Goal: Information Seeking & Learning: Learn about a topic

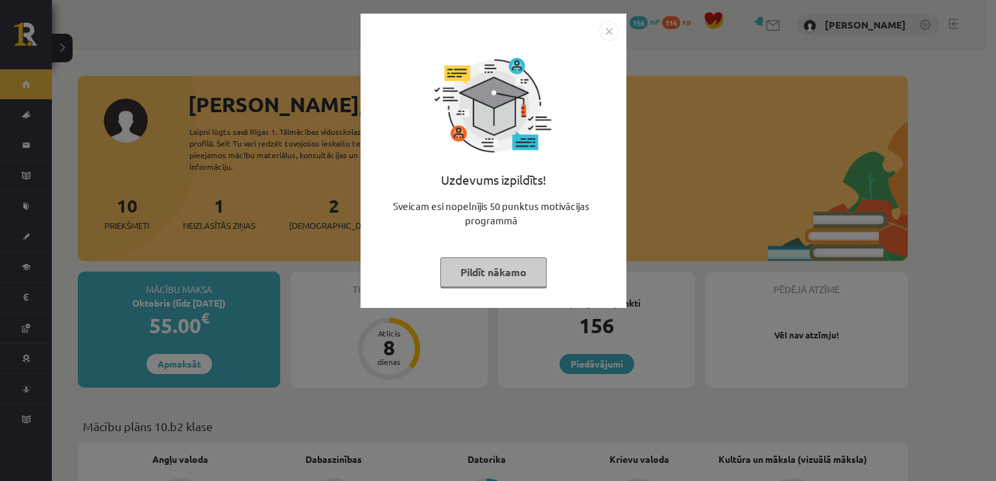
click at [480, 277] on button "Pildīt nākamo" at bounding box center [493, 272] width 106 height 30
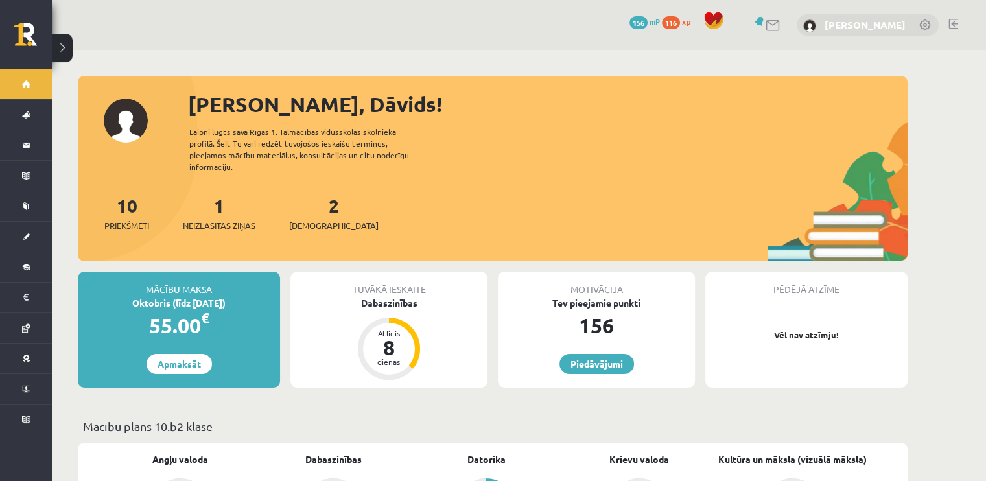
click at [852, 22] on link "[PERSON_NAME]" at bounding box center [865, 24] width 81 height 13
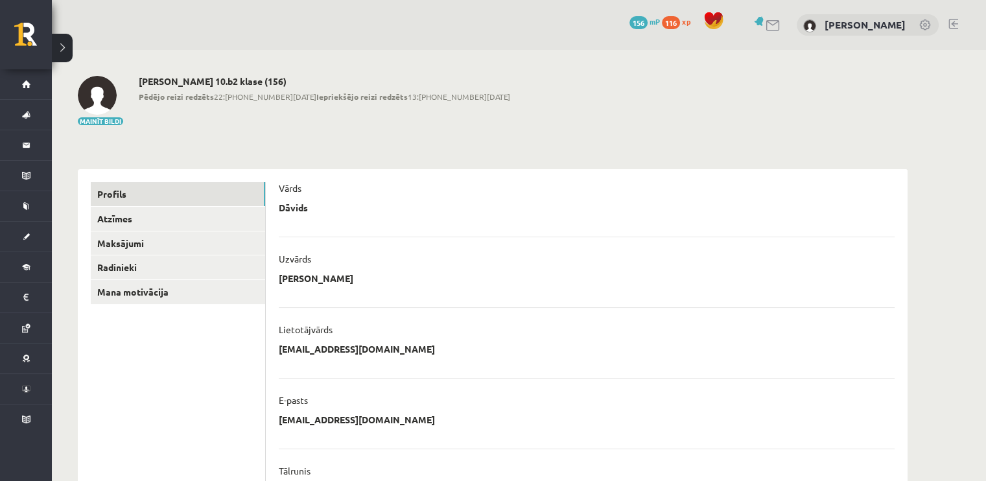
click at [648, 25] on span "156" at bounding box center [639, 22] width 18 height 13
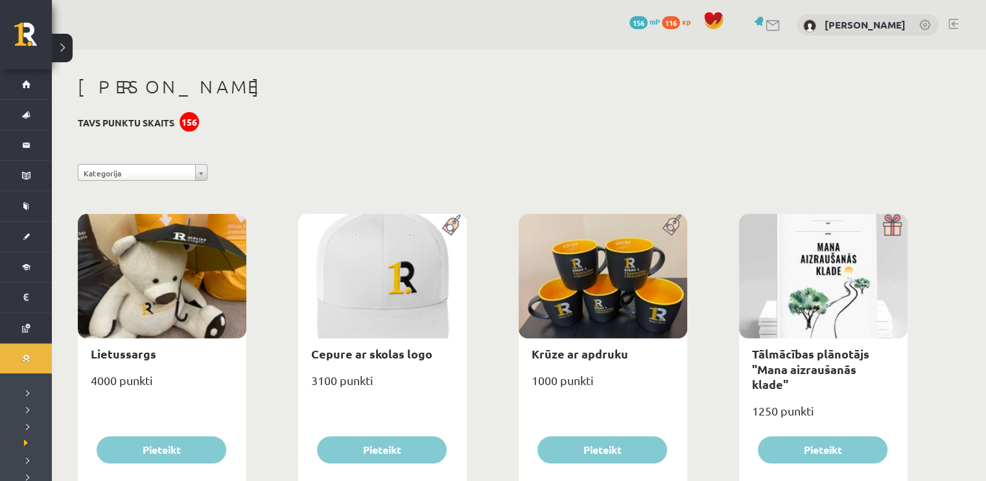
click at [920, 25] on link at bounding box center [925, 25] width 13 height 13
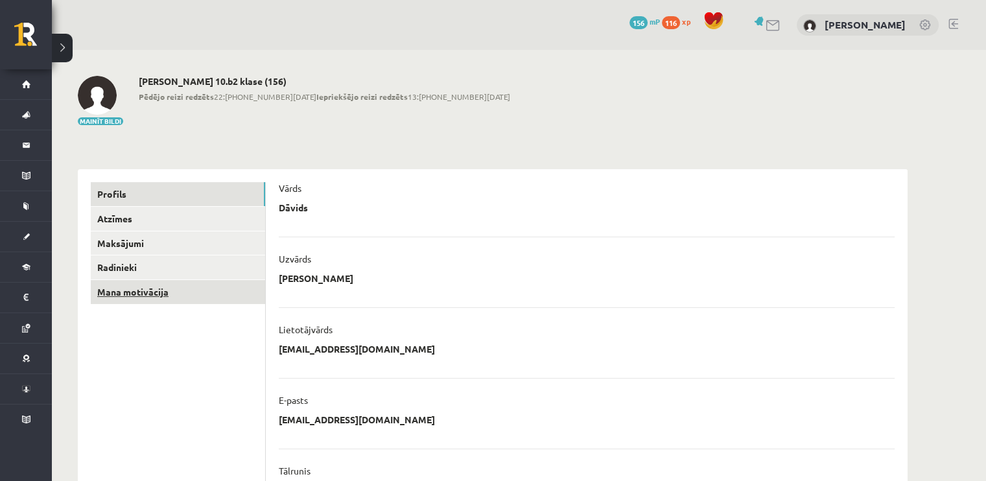
click at [106, 288] on link "Mana motivācija" at bounding box center [178, 292] width 174 height 24
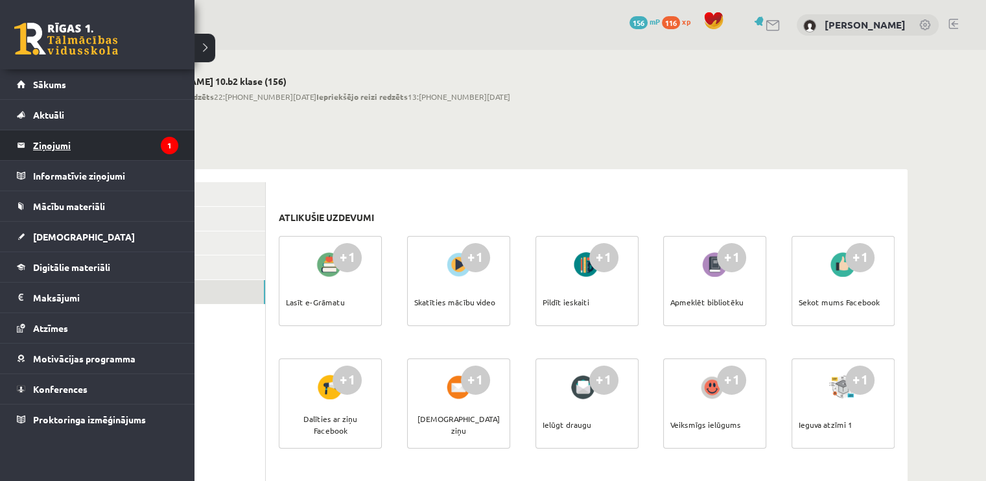
click at [58, 134] on legend "Ziņojumi 1" at bounding box center [105, 145] width 145 height 30
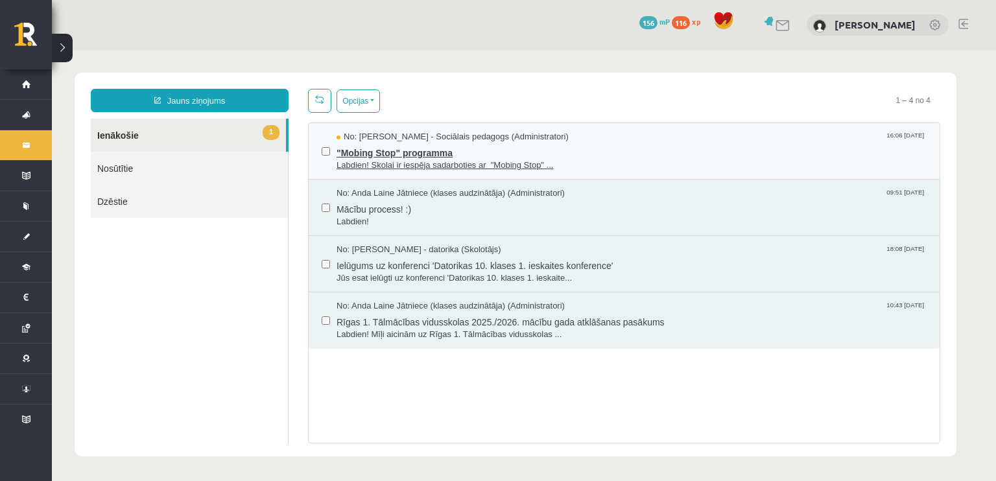
click at [408, 147] on span ""Mobing Stop" programma" at bounding box center [631, 151] width 590 height 16
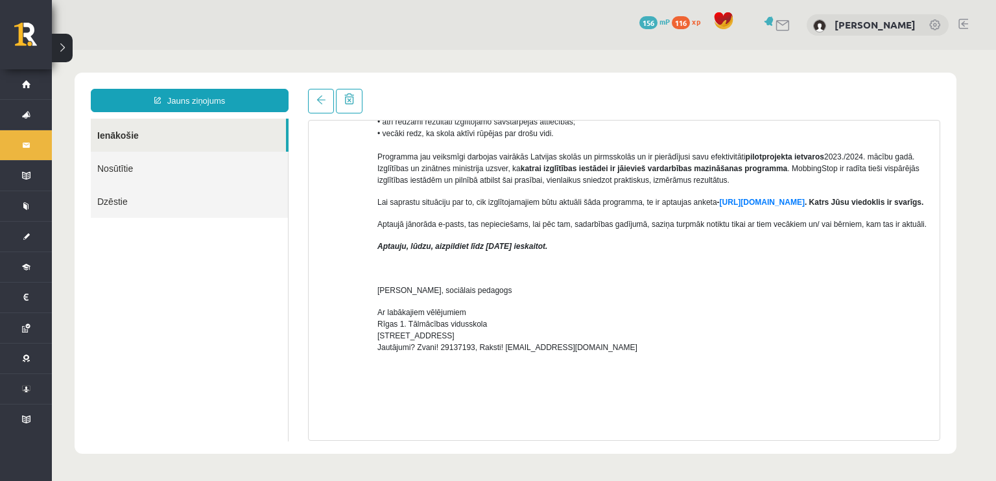
scroll to position [324, 0]
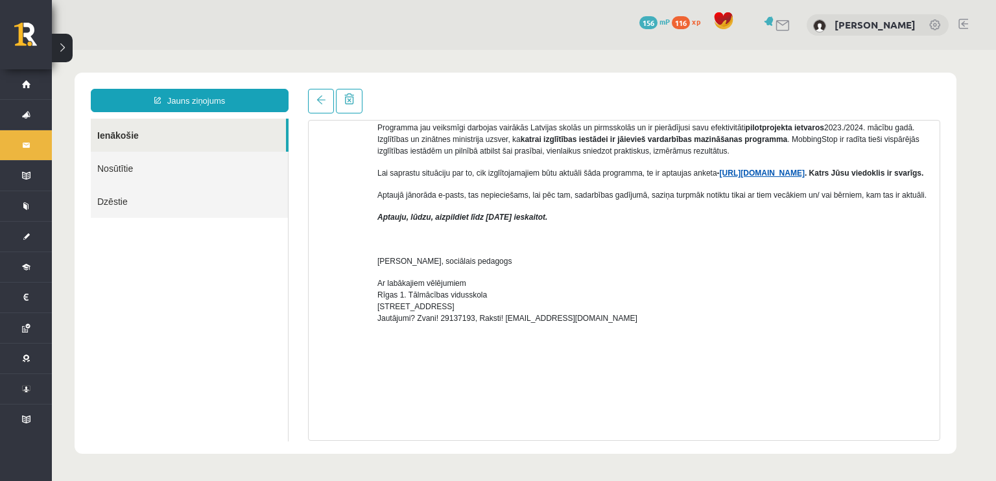
click at [727, 173] on link "https://forms.gle/7MhE2q1y46F54uuf6" at bounding box center [762, 173] width 85 height 9
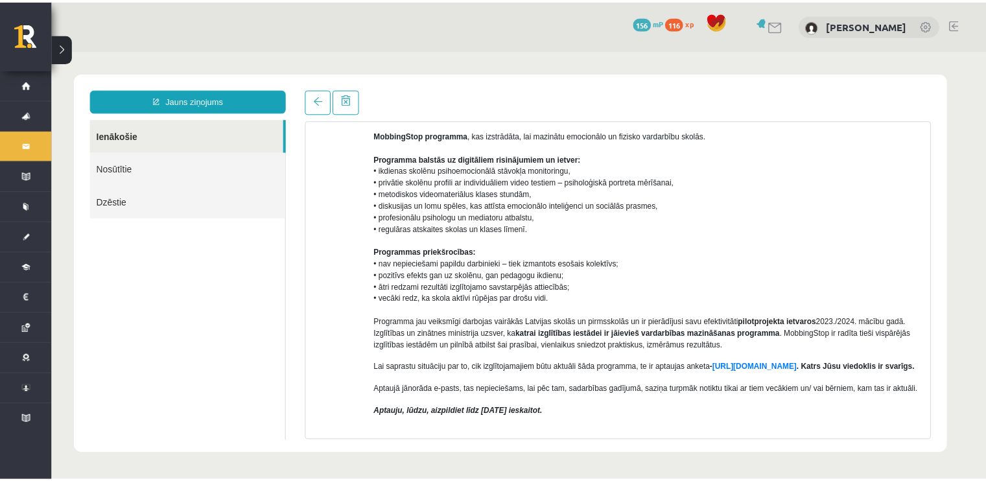
scroll to position [0, 0]
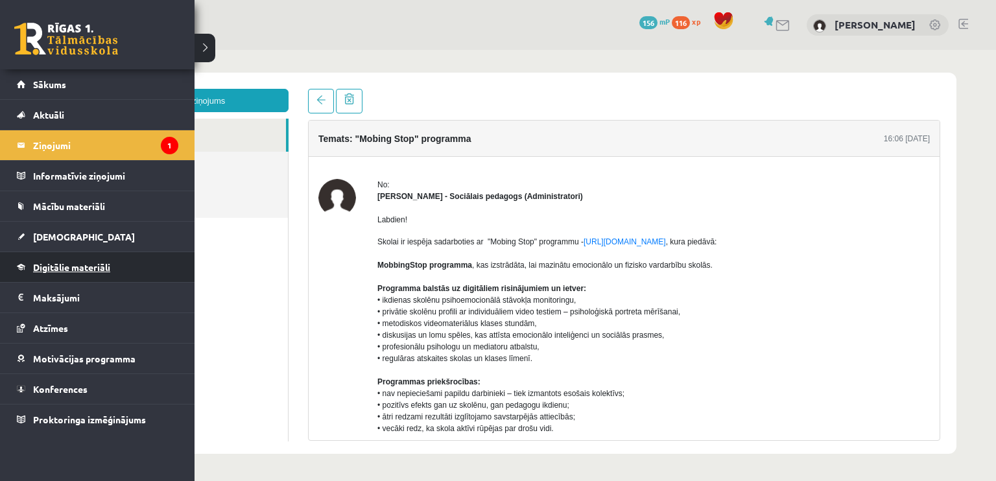
click at [86, 262] on span "Digitālie materiāli" at bounding box center [71, 267] width 77 height 12
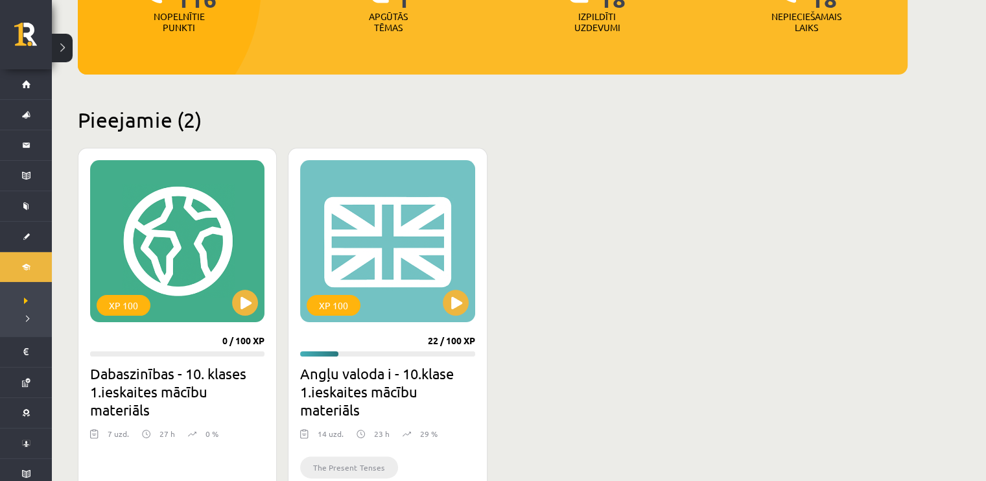
scroll to position [324, 0]
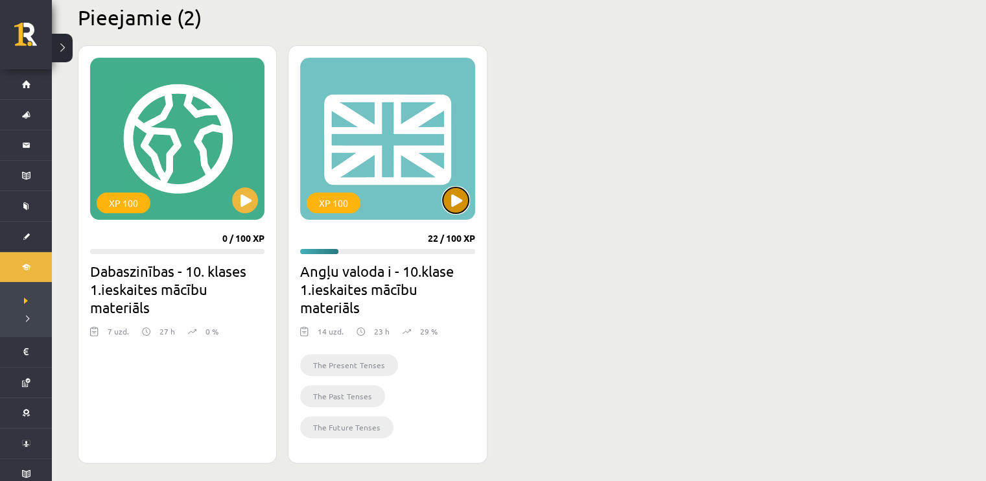
click at [458, 196] on button at bounding box center [456, 200] width 26 height 26
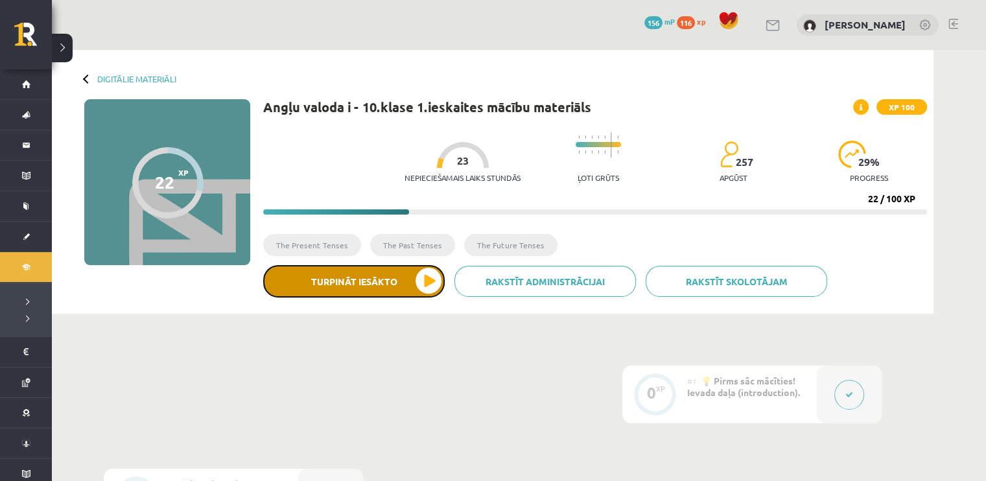
click at [425, 281] on button "Turpināt iesākto" at bounding box center [354, 281] width 182 height 32
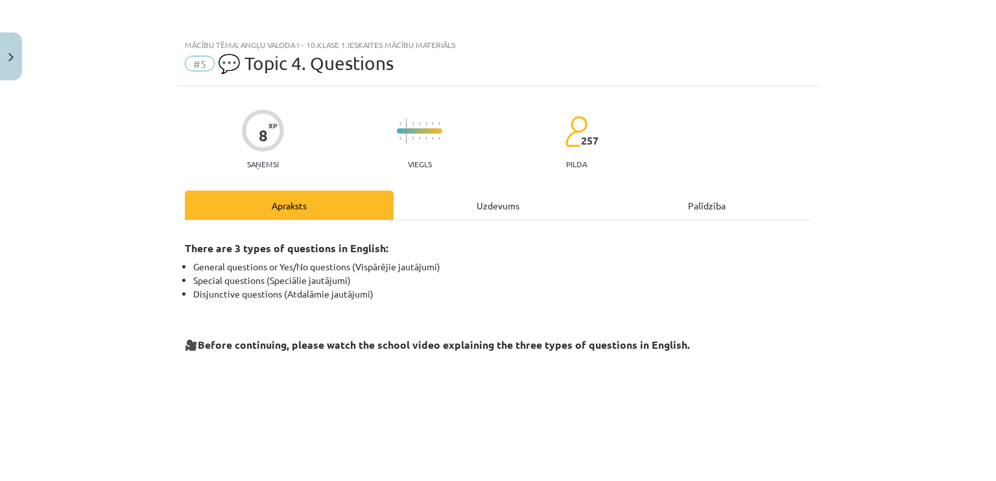
scroll to position [314, 0]
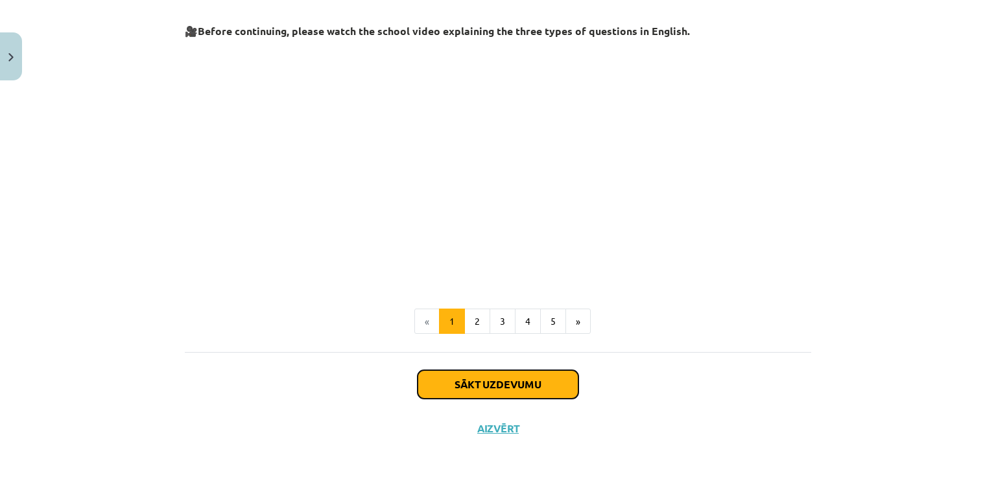
click at [469, 388] on button "Sākt uzdevumu" at bounding box center [498, 384] width 161 height 29
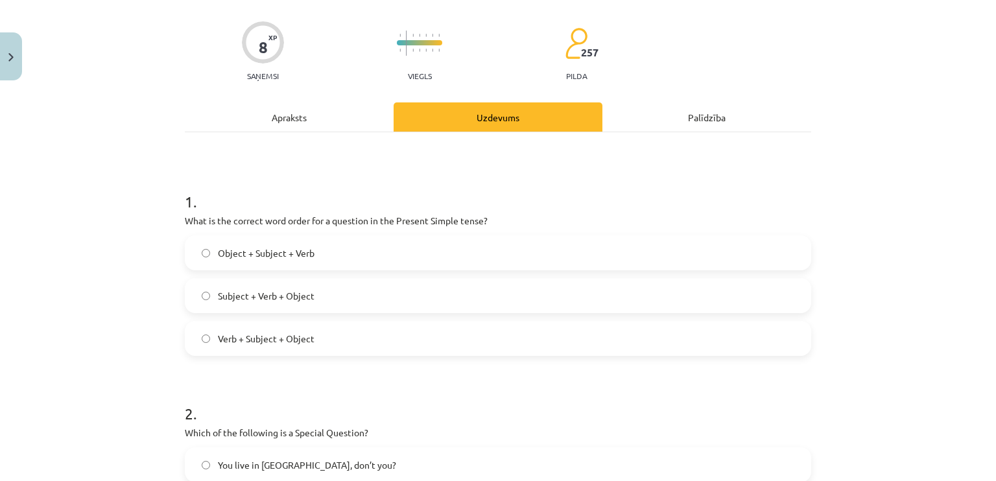
scroll to position [162, 0]
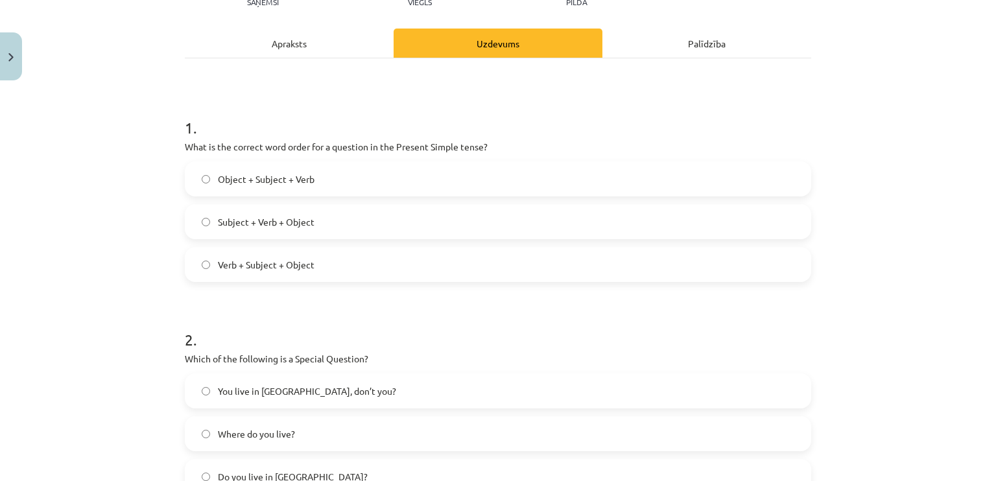
click at [236, 215] on span "Subject + Verb + Object" at bounding box center [266, 222] width 97 height 14
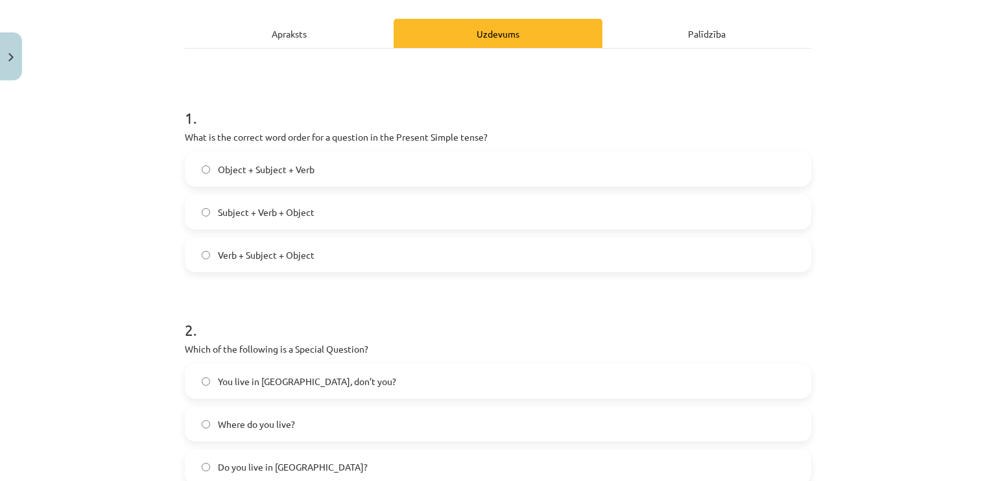
scroll to position [259, 0]
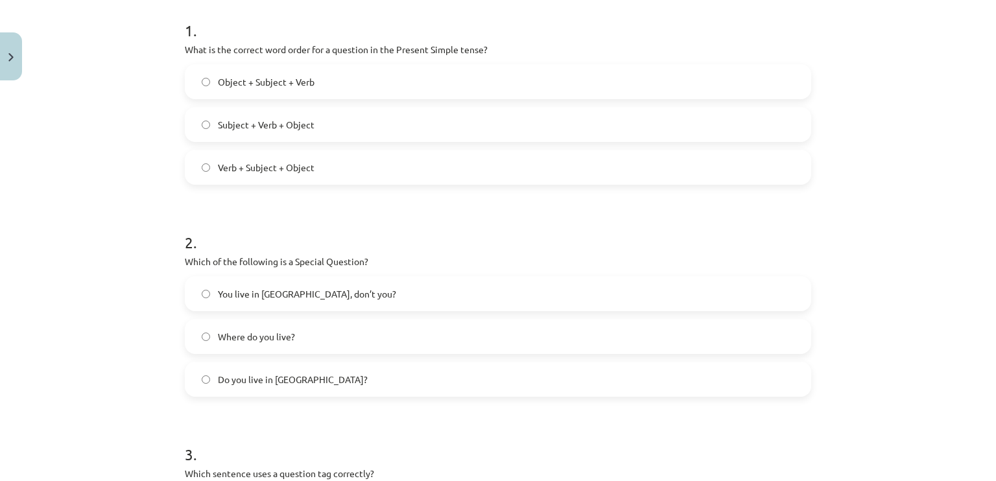
click at [309, 289] on span "You live in Riga, don’t you?" at bounding box center [307, 294] width 178 height 14
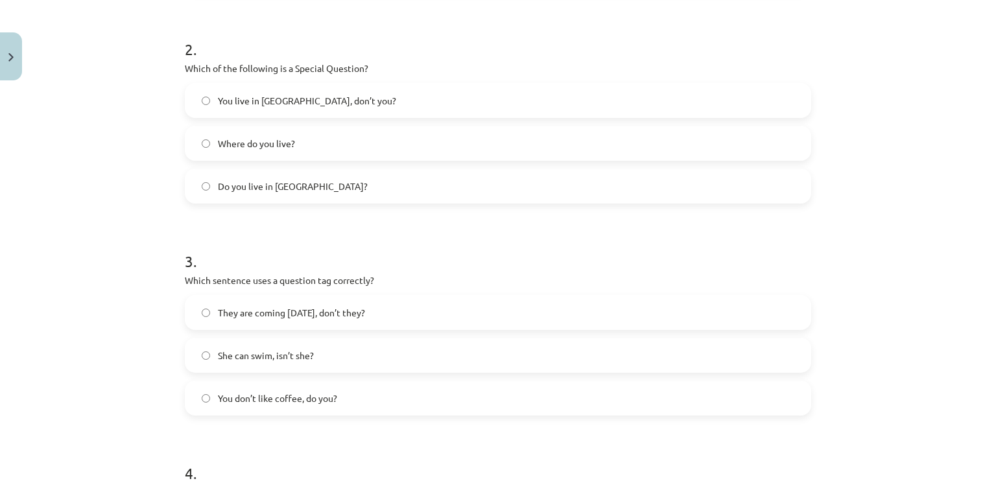
scroll to position [454, 0]
click at [370, 303] on label "They are coming tomorrow, don’t they?" at bounding box center [498, 311] width 624 height 32
click at [231, 137] on span "Where do you live?" at bounding box center [256, 143] width 77 height 14
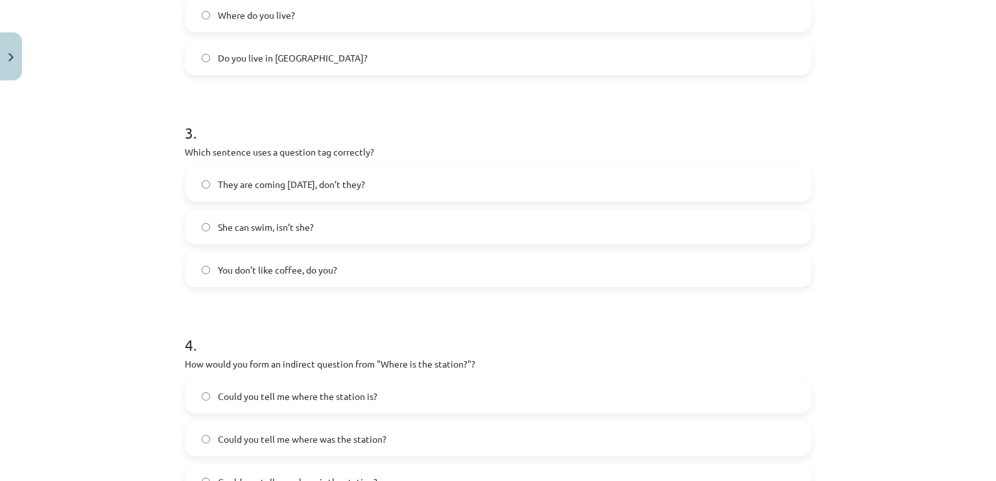
scroll to position [584, 0]
click at [297, 264] on span "You don’t like coffee, do you?" at bounding box center [277, 268] width 119 height 14
click at [257, 184] on span "They are coming tomorrow, don’t they?" at bounding box center [291, 182] width 147 height 14
click at [246, 258] on label "You don’t like coffee, do you?" at bounding box center [498, 267] width 624 height 32
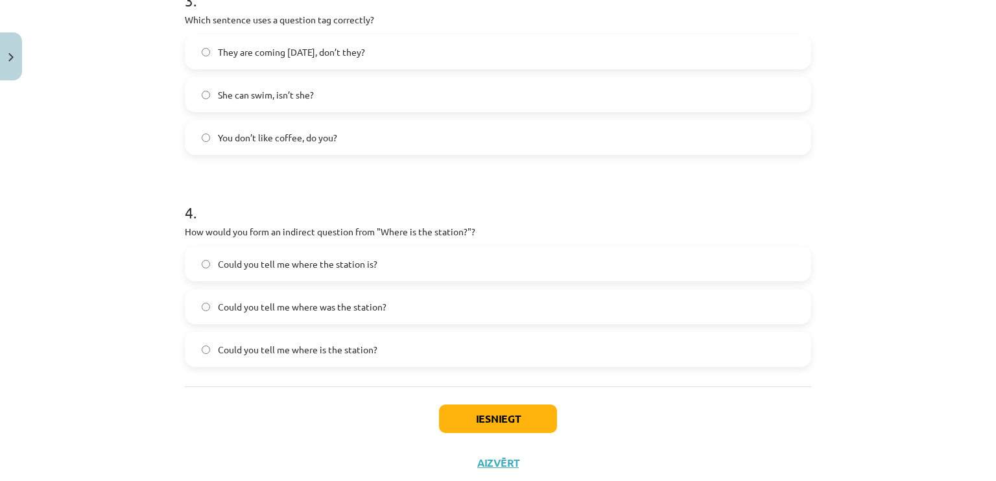
click at [387, 266] on label "Could you tell me where the station is?" at bounding box center [498, 264] width 624 height 32
click at [460, 401] on div "Iesniegt Aizvērt" at bounding box center [498, 431] width 626 height 91
click at [458, 409] on button "Iesniegt" at bounding box center [498, 419] width 118 height 29
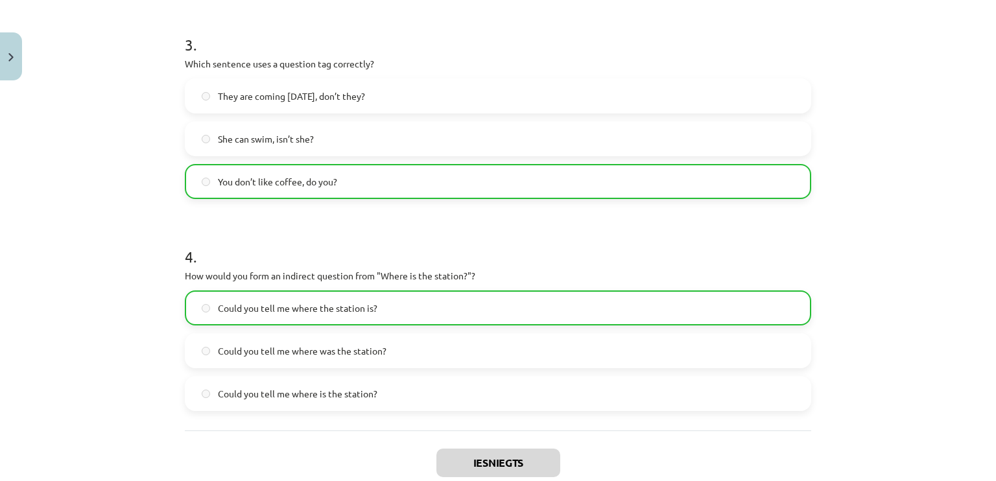
scroll to position [790, 0]
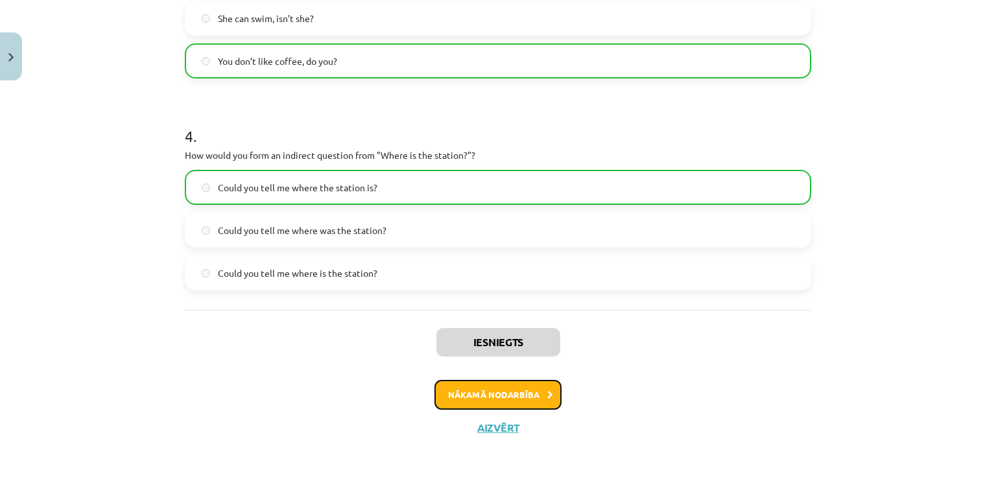
click at [471, 395] on button "Nākamā nodarbība" at bounding box center [497, 395] width 127 height 30
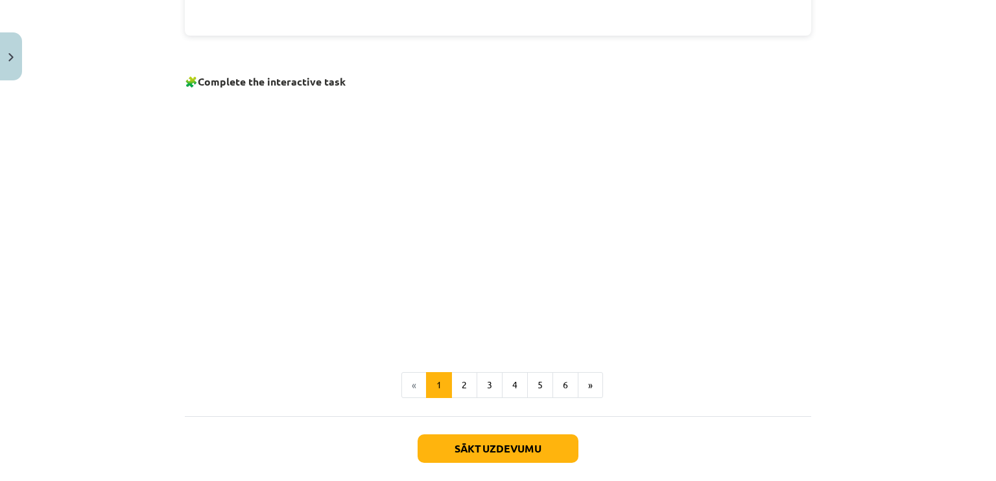
scroll to position [843, 0]
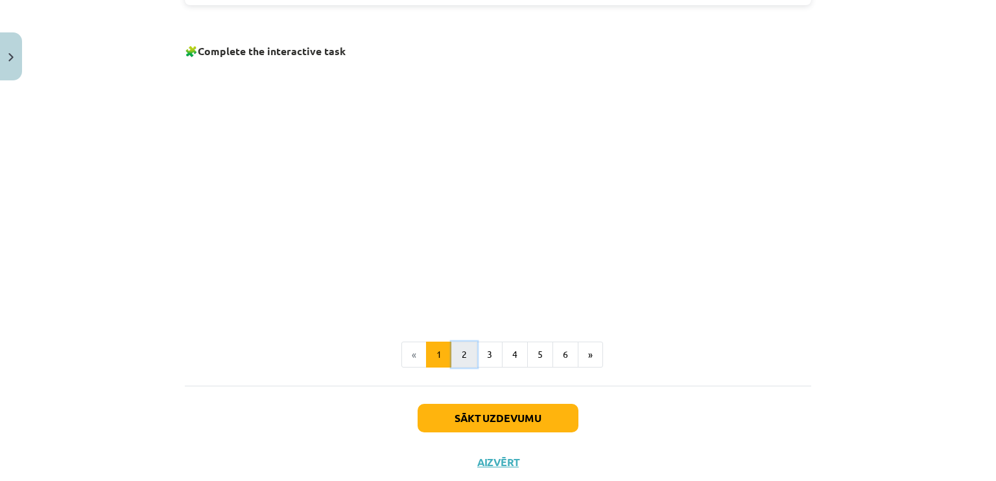
click at [459, 347] on button "2" at bounding box center [464, 355] width 26 height 26
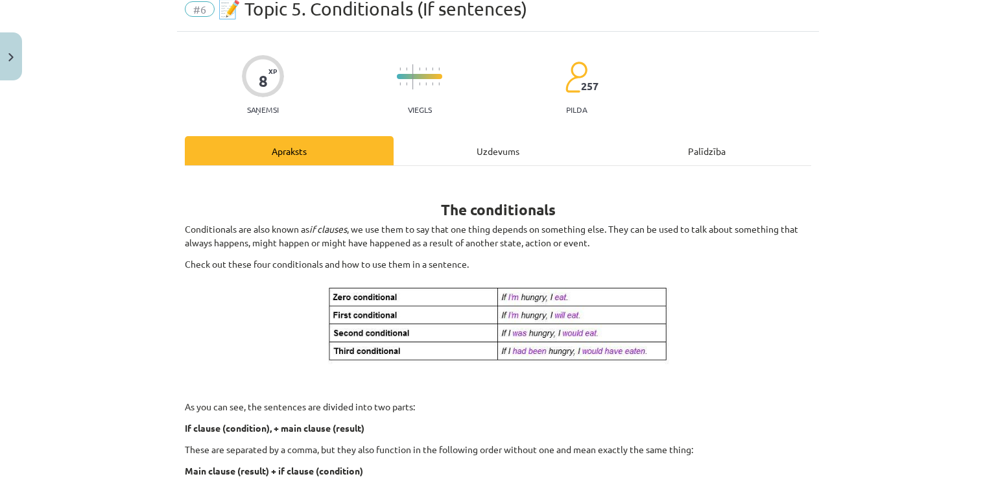
scroll to position [0, 0]
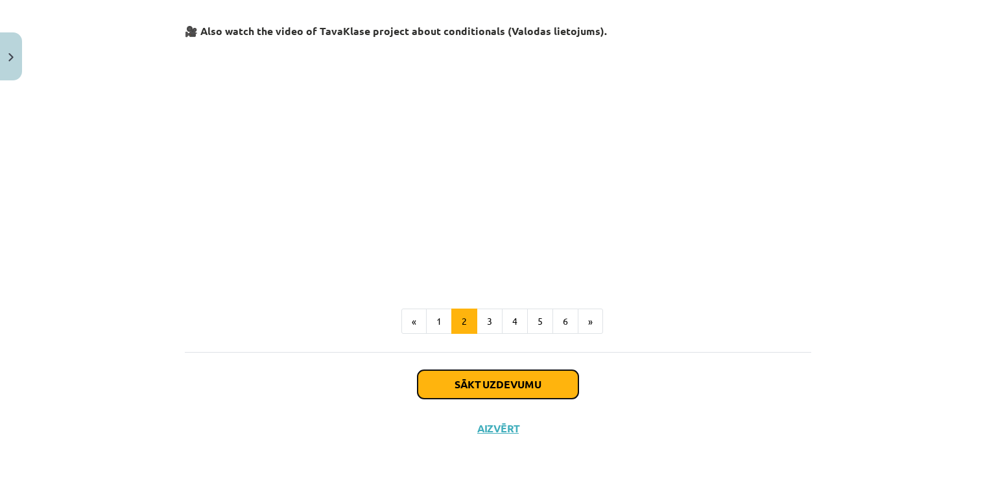
click at [469, 386] on button "Sākt uzdevumu" at bounding box center [498, 384] width 161 height 29
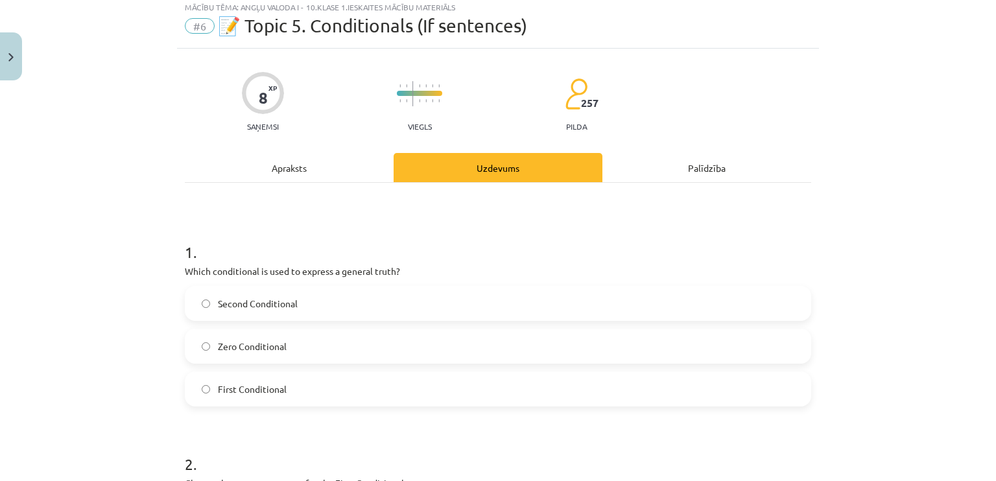
scroll to position [32, 0]
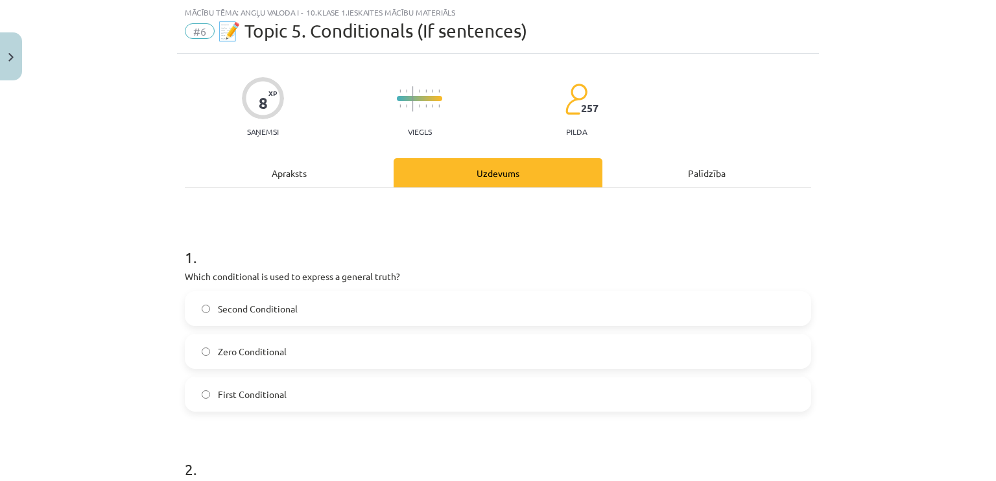
click at [285, 346] on label "Zero Conditional" at bounding box center [498, 351] width 624 height 32
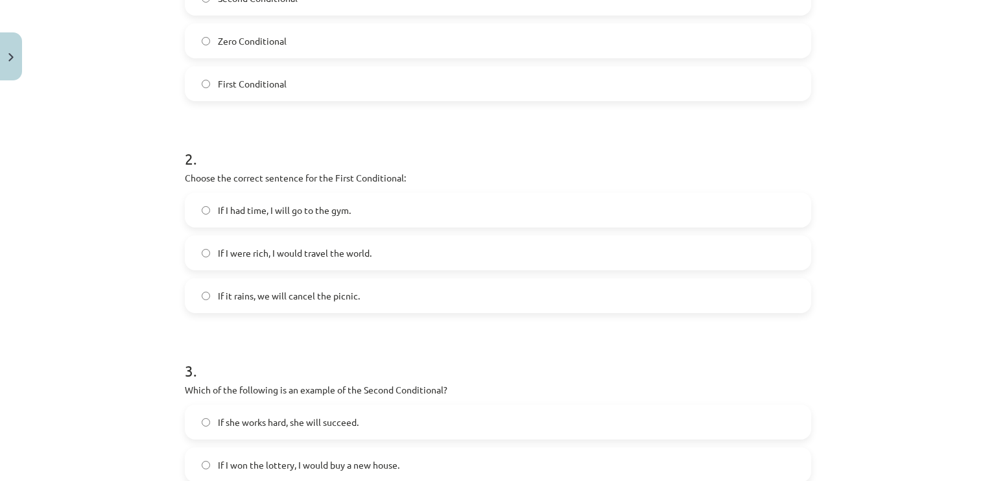
scroll to position [357, 0]
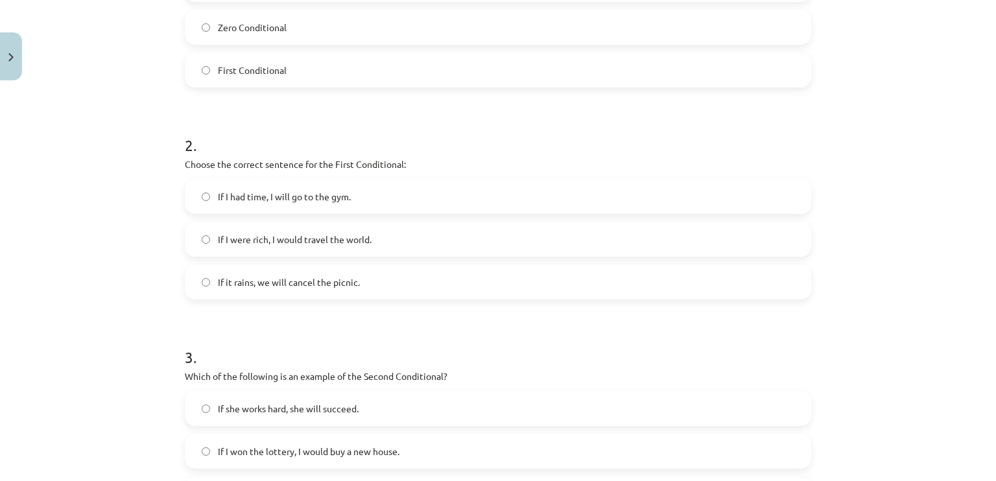
click at [218, 266] on label "If it rains, we will cancel the picnic." at bounding box center [498, 282] width 624 height 32
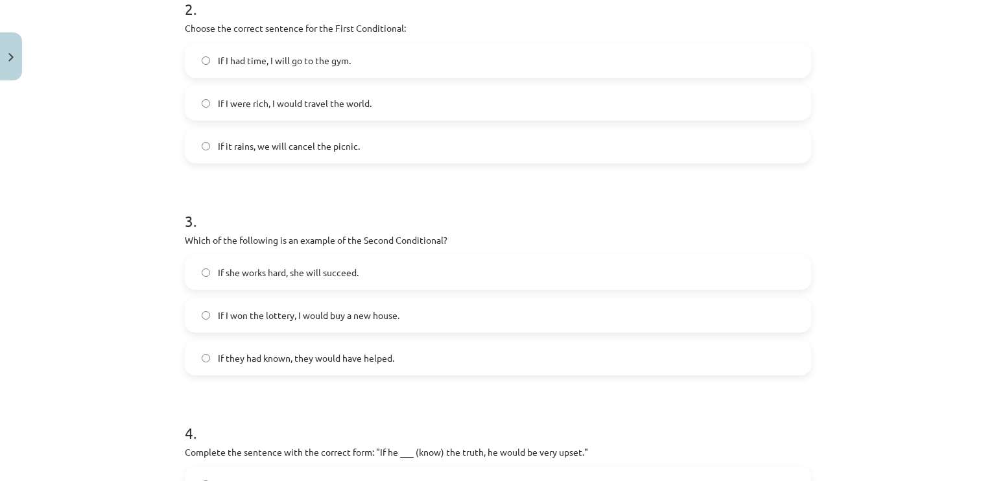
scroll to position [551, 0]
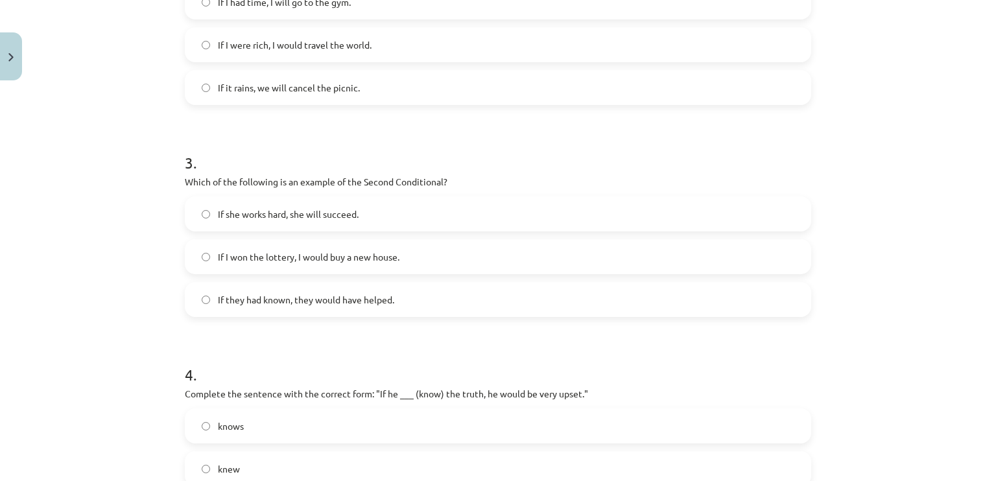
click at [252, 243] on label "If I won the lottery, I would buy a new house." at bounding box center [498, 257] width 624 height 32
click at [233, 293] on span "If they had known, they would have helped." at bounding box center [306, 300] width 176 height 14
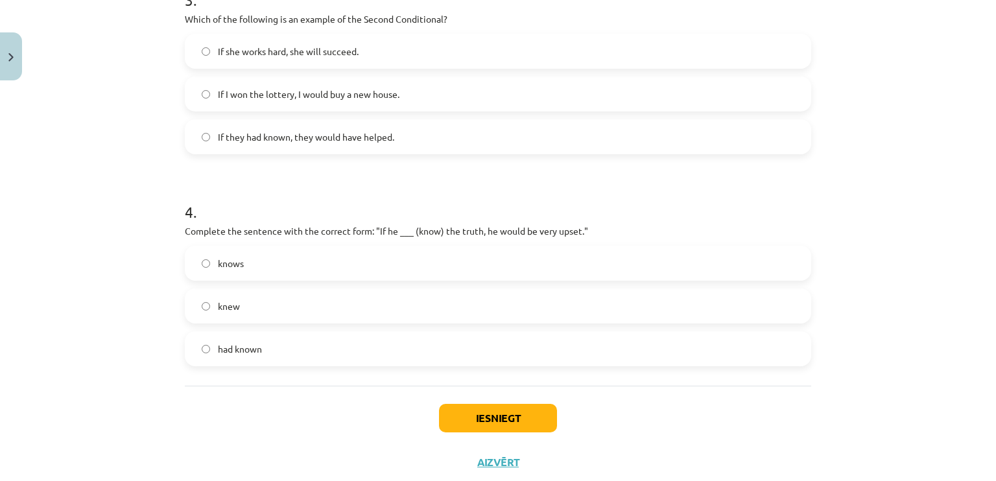
scroll to position [746, 0]
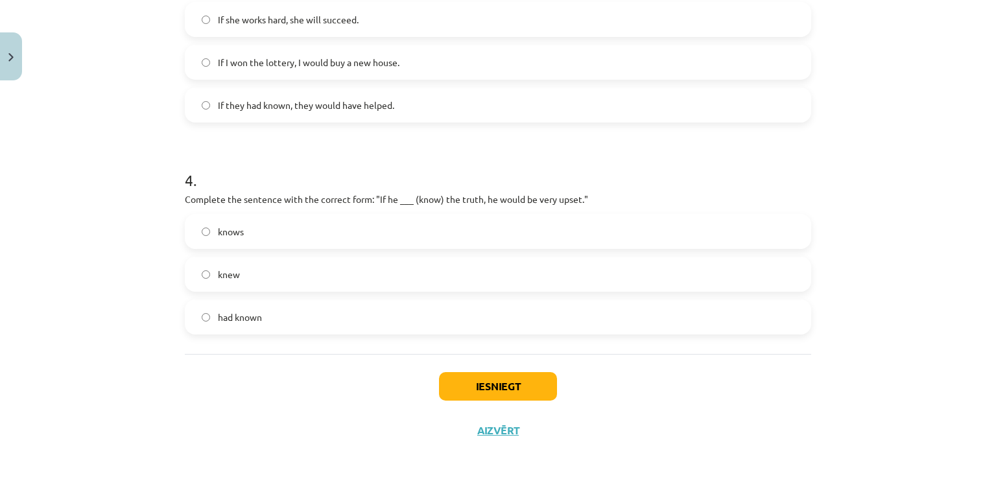
click at [228, 311] on span "had known" at bounding box center [240, 318] width 44 height 14
click at [488, 382] on button "Iesniegt" at bounding box center [498, 386] width 118 height 29
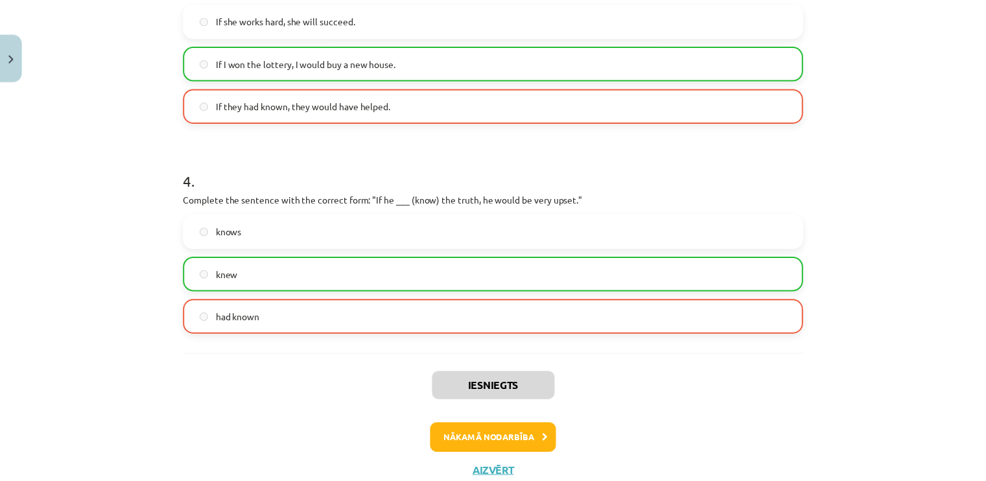
scroll to position [790, 0]
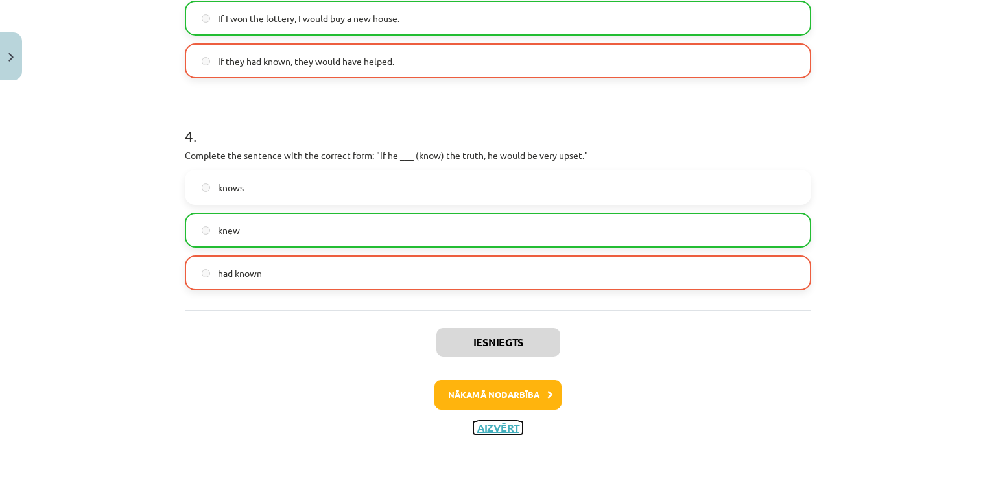
click at [480, 421] on button "Aizvērt" at bounding box center [497, 427] width 49 height 13
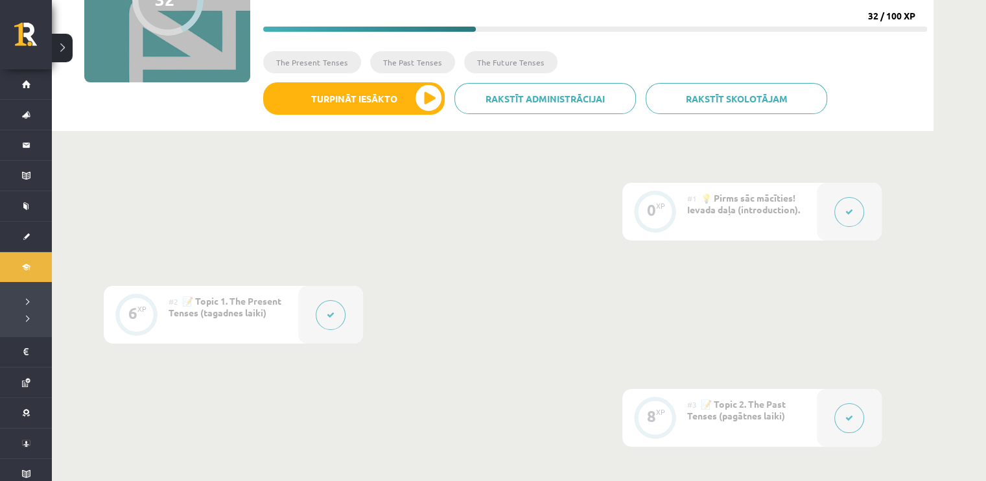
scroll to position [130, 0]
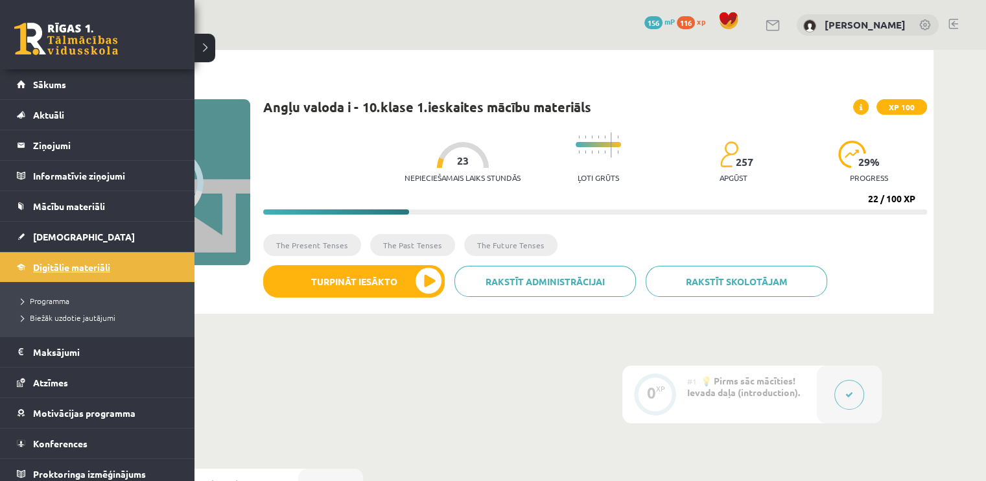
click at [69, 267] on span "Digitālie materiāli" at bounding box center [71, 267] width 77 height 12
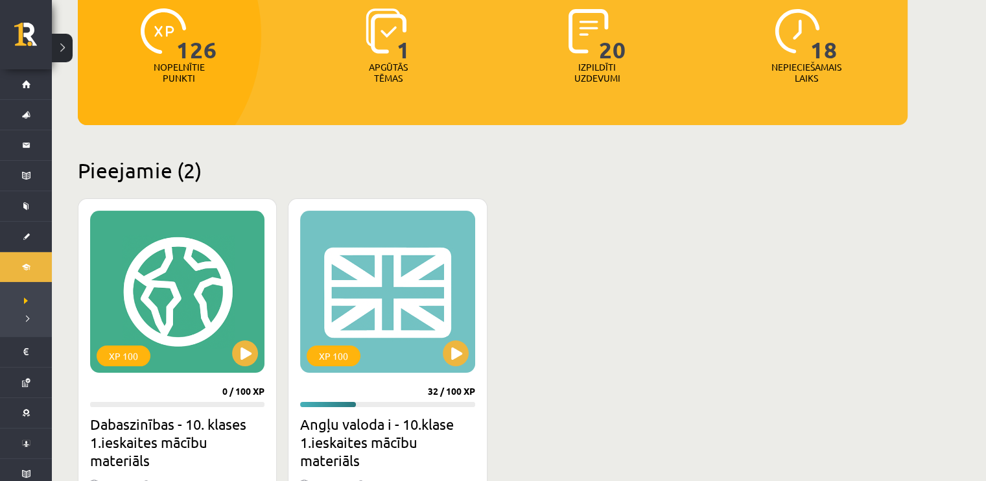
scroll to position [259, 0]
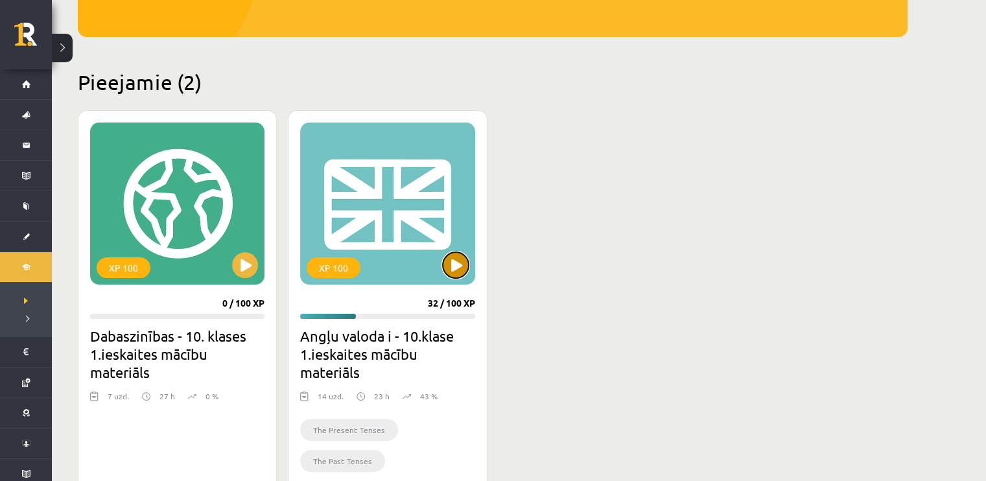
click at [451, 257] on button at bounding box center [456, 265] width 26 height 26
